Goal: Navigation & Orientation: Find specific page/section

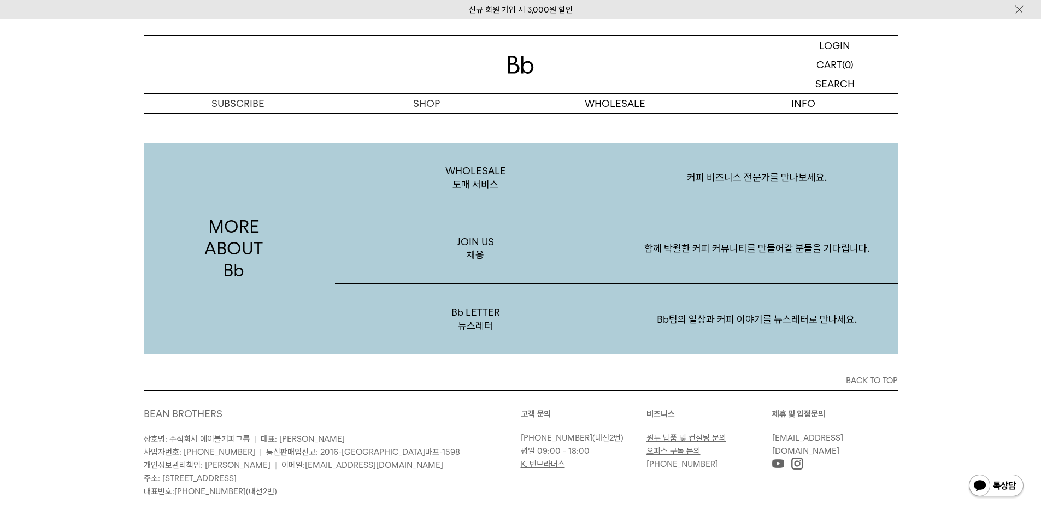
scroll to position [1967, 0]
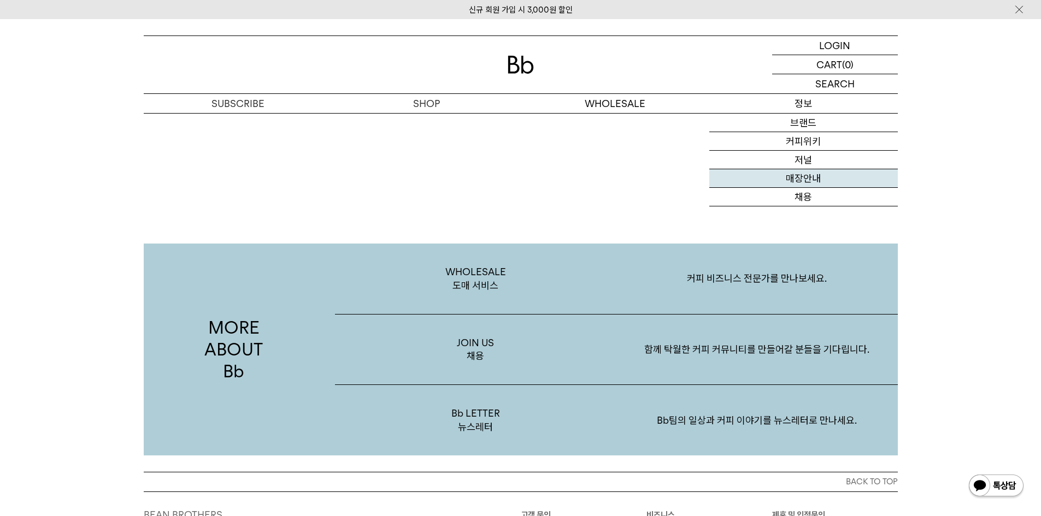
click at [774, 184] on link "매장안내" at bounding box center [803, 178] width 189 height 19
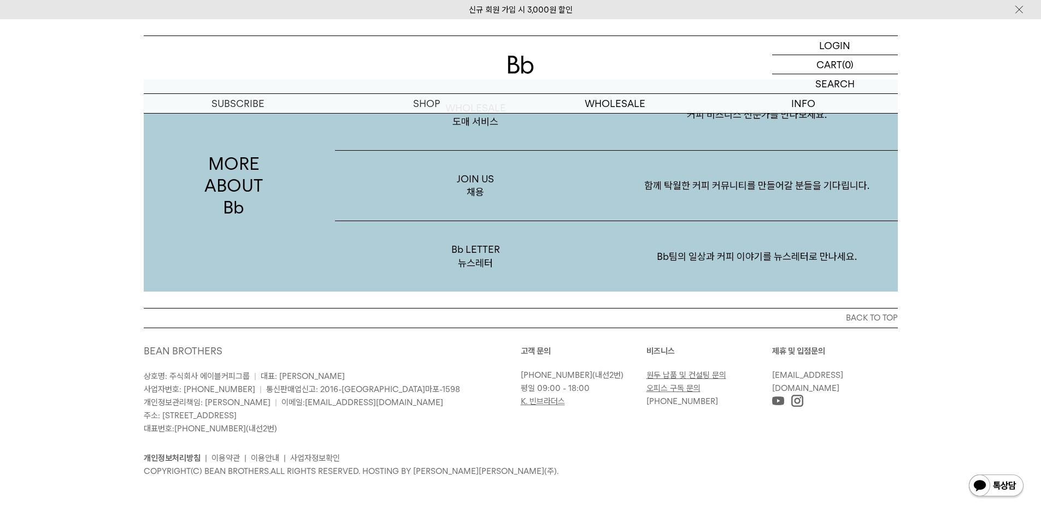
scroll to position [374, 0]
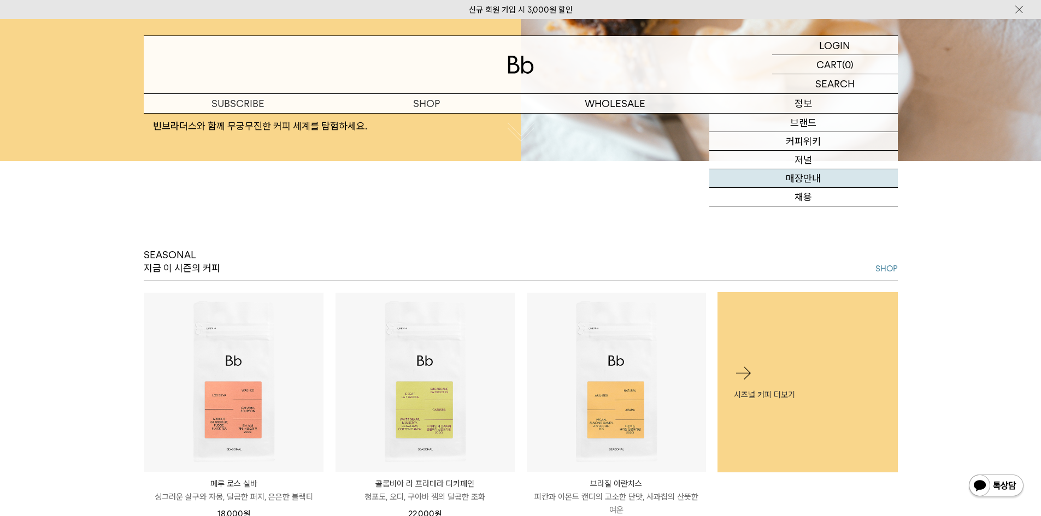
click at [779, 175] on link "매장안내" at bounding box center [803, 178] width 189 height 19
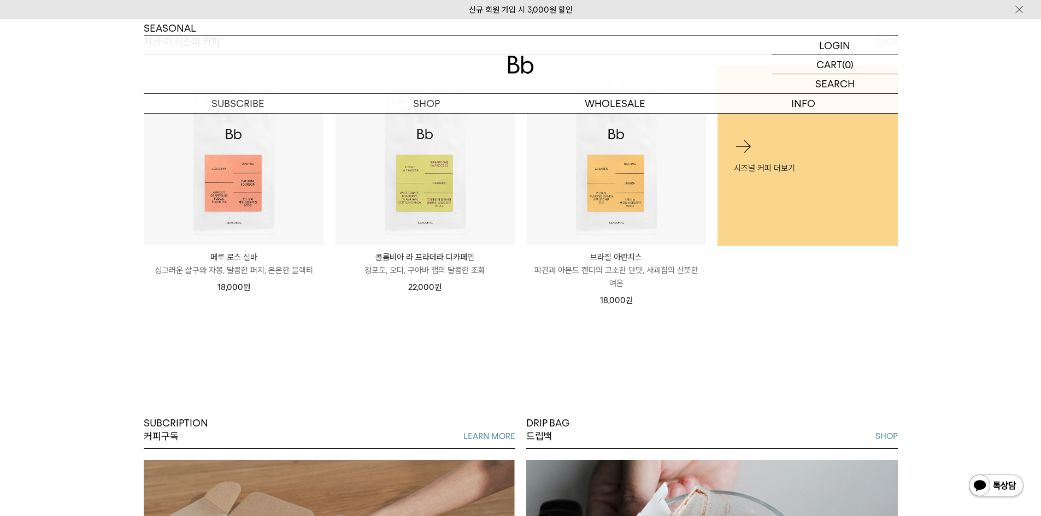
scroll to position [929, 0]
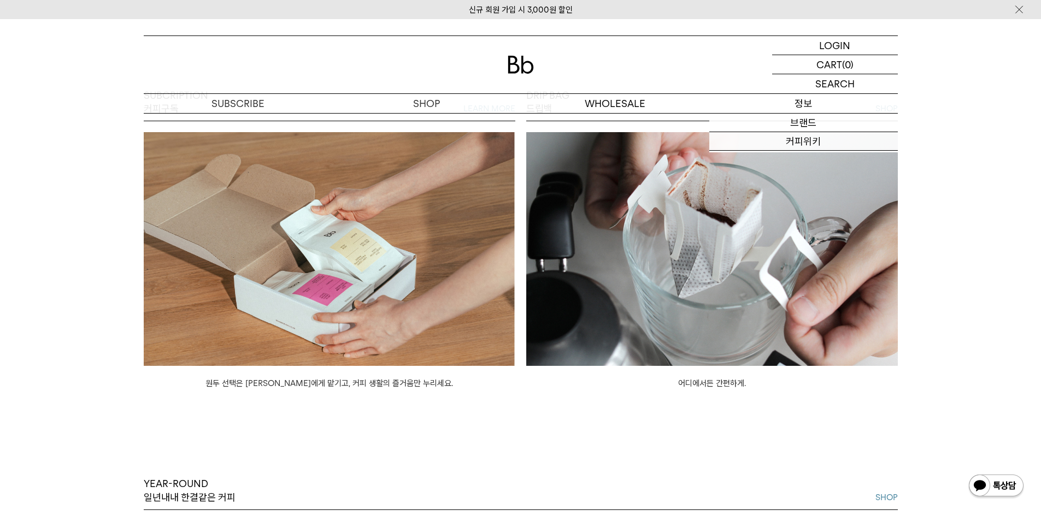
click at [783, 100] on p "정보" at bounding box center [803, 103] width 189 height 19
click at [794, 105] on p "정보" at bounding box center [803, 103] width 189 height 19
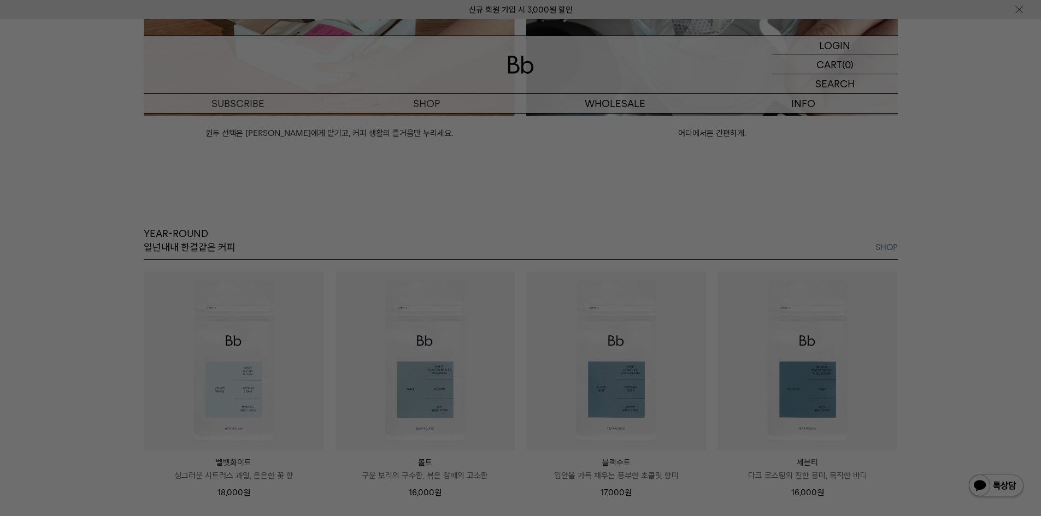
scroll to position [1257, 0]
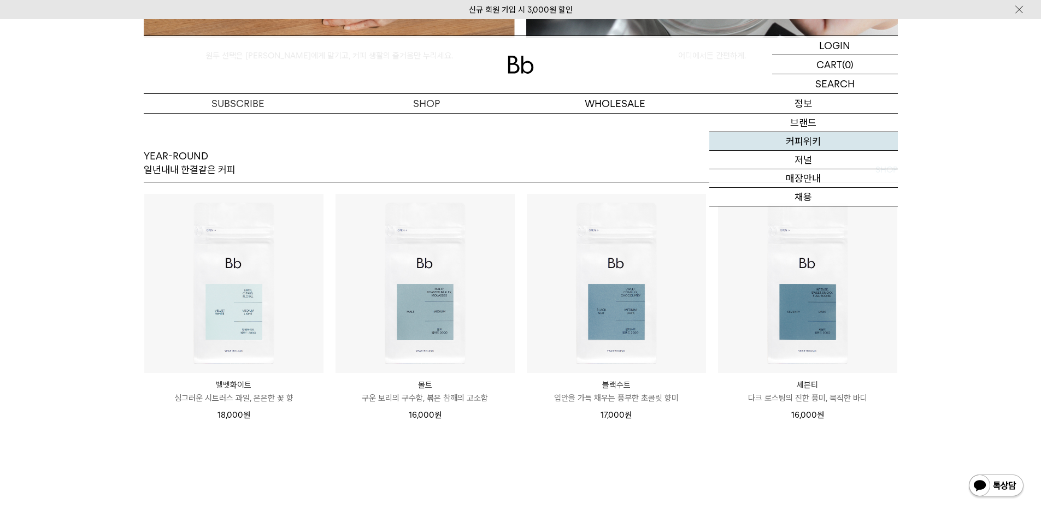
click at [802, 142] on link "커피위키" at bounding box center [803, 141] width 189 height 19
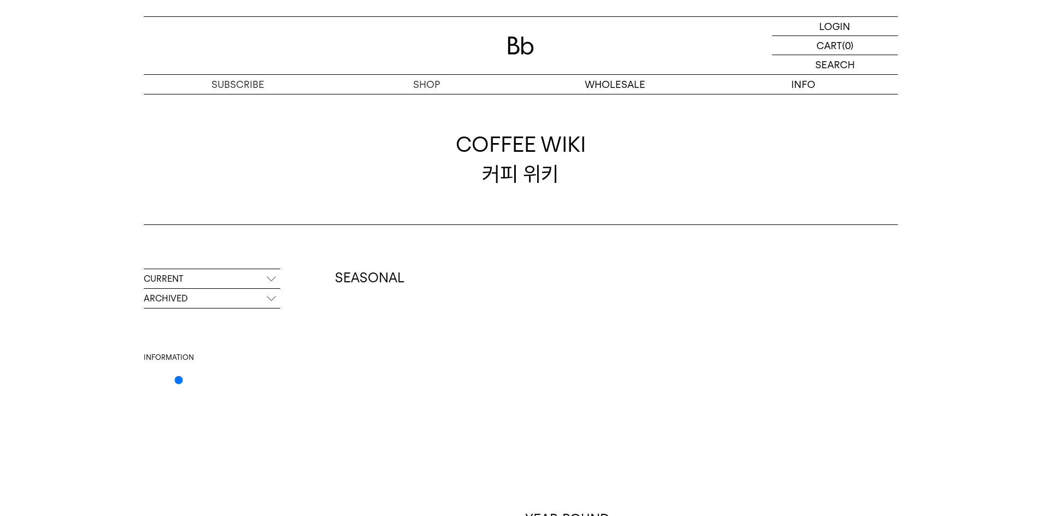
click at [269, 282] on p "CURRENT" at bounding box center [212, 279] width 137 height 20
click at [267, 364] on p "ARCHIVED" at bounding box center [212, 358] width 137 height 20
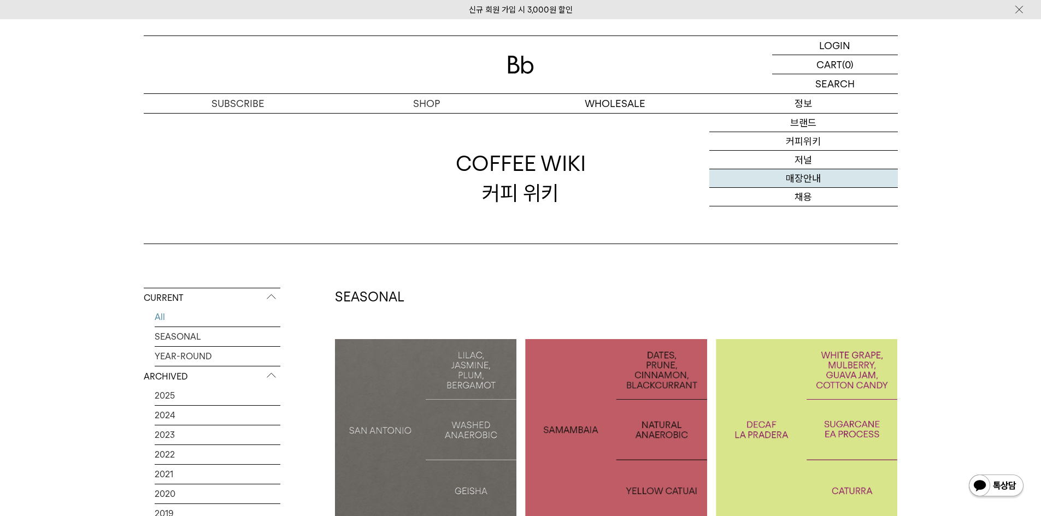
click at [783, 178] on link "매장안내" at bounding box center [803, 178] width 189 height 19
